Goal: Ask a question

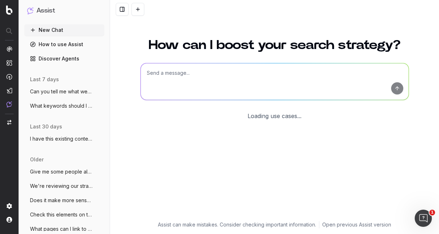
scroll to position [44, 0]
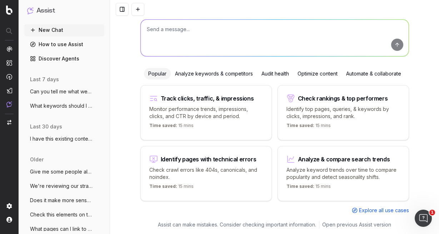
click at [164, 31] on textarea at bounding box center [275, 38] width 268 height 36
type textarea "Do i need to include html tags within FAQPage schema so it displays properlyy?"
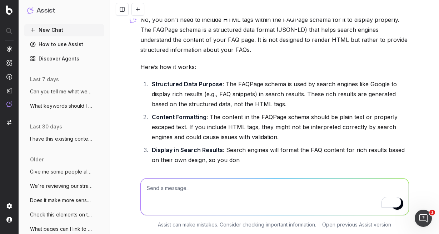
scroll to position [29, 0]
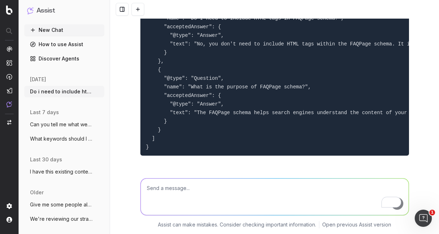
scroll to position [303, 0]
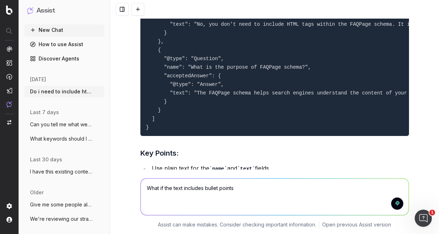
type textarea "What if the text includes bullet points?"
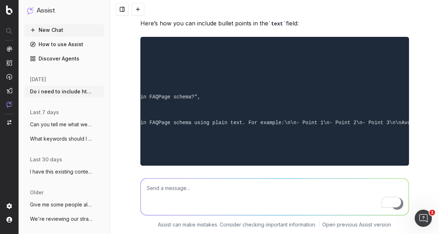
scroll to position [0, 143]
paste textarea "The wait’s over! Pixel Watch 4 has landed, and it’s not just keeping time – it’…"
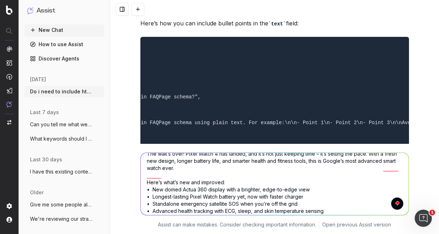
scroll to position [0, 0]
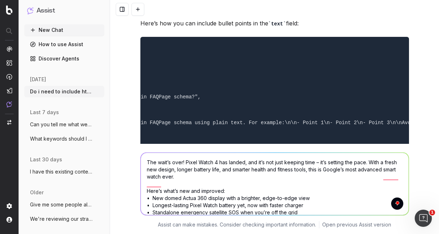
click at [151, 163] on textarea "The wait’s over! Pixel Watch 4 has landed, and it’s not just keeping time – it’…" at bounding box center [275, 184] width 268 height 62
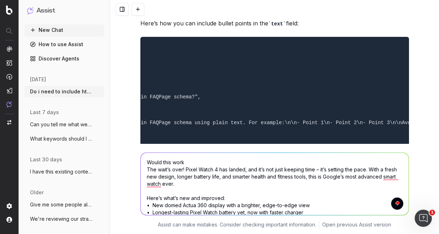
type textarea "Would this work? The wait’s over! Pixel Watch 4 has landed, and it’s not just k…"
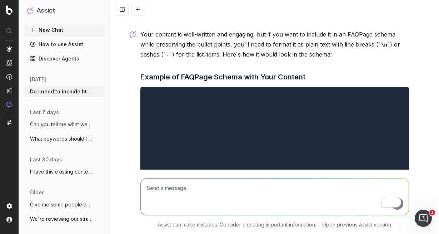
scroll to position [1101, 0]
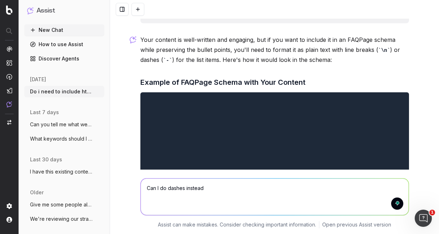
type textarea "Can I do dashes instead?"
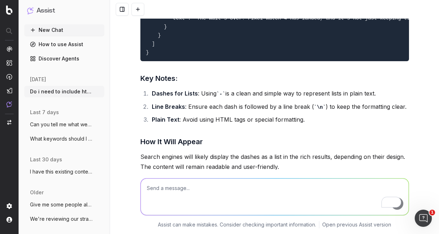
scroll to position [1650, 0]
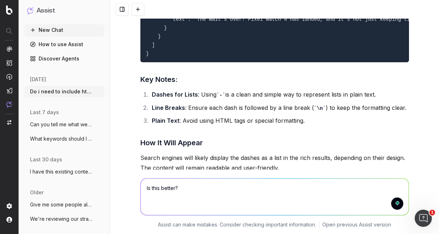
paste textarea "<loremi dolo="sitametcons/ad+elit"> { "@seddoei": "tempo://incidi.utl", "@etdo"…"
type textarea "Lo ipsu dolors? <ametco adip="elitseddoei/te+inci"> { "@utlabor": "etdol://magn…"
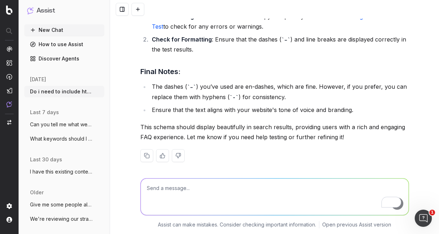
scroll to position [2938, 0]
click at [232, 94] on code "-" at bounding box center [234, 97] width 9 height 6
copy code "-"
